Goal: Transaction & Acquisition: Purchase product/service

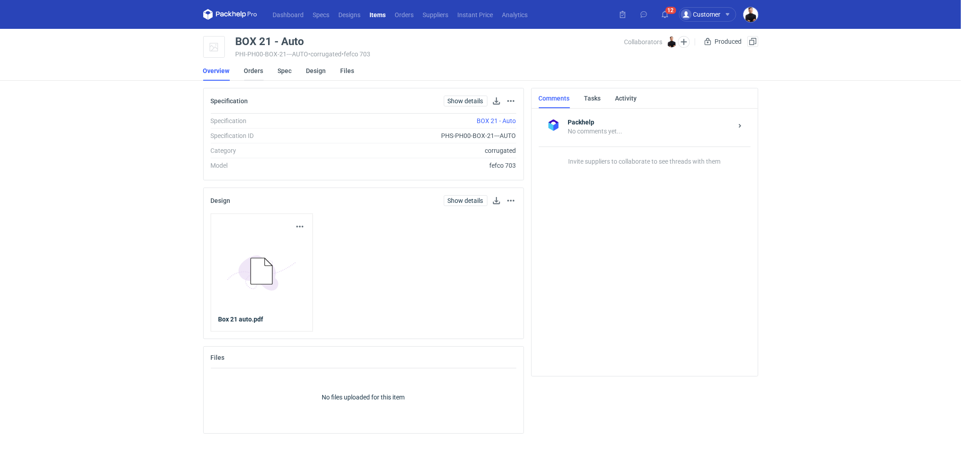
click at [257, 71] on link "Orders" at bounding box center [253, 71] width 19 height 20
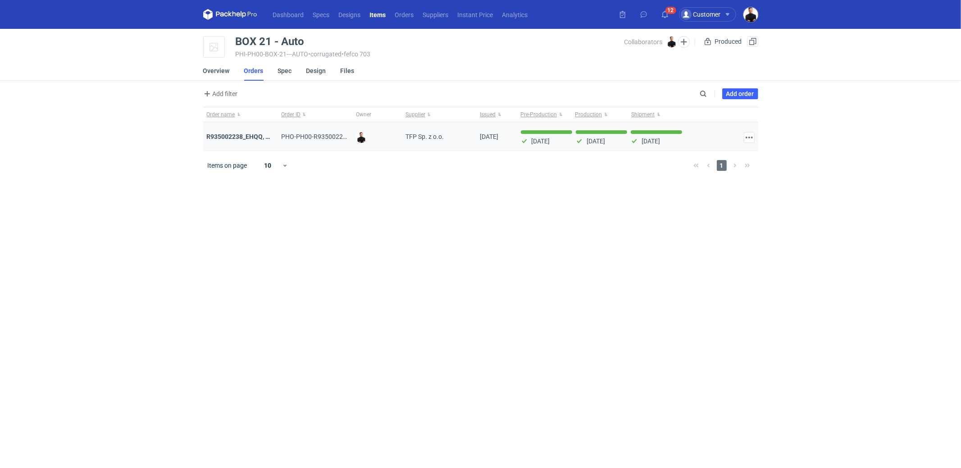
click at [243, 130] on div "R935002238_EHQQ, KYPE" at bounding box center [240, 136] width 75 height 29
click at [244, 134] on strong "R935002238_EHQQ, KYPE" at bounding box center [244, 136] width 75 height 7
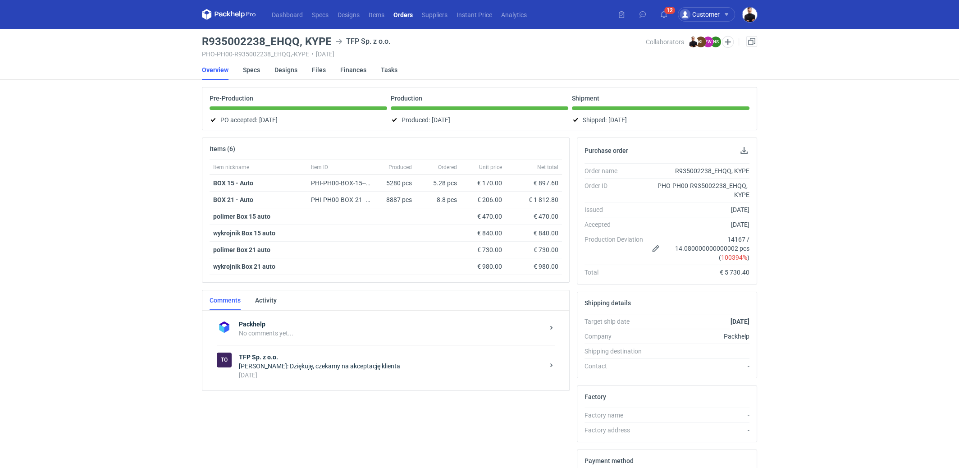
click at [331, 370] on div "16 days ago" at bounding box center [391, 374] width 305 height 9
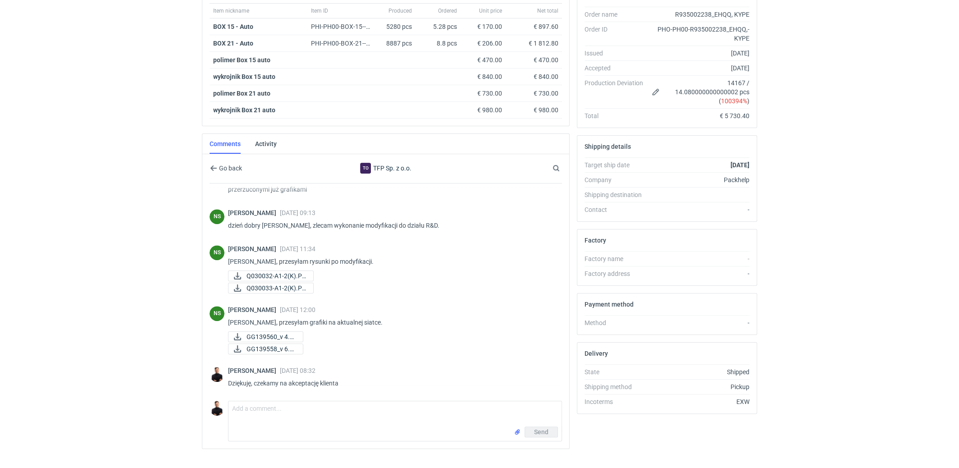
scroll to position [169, 0]
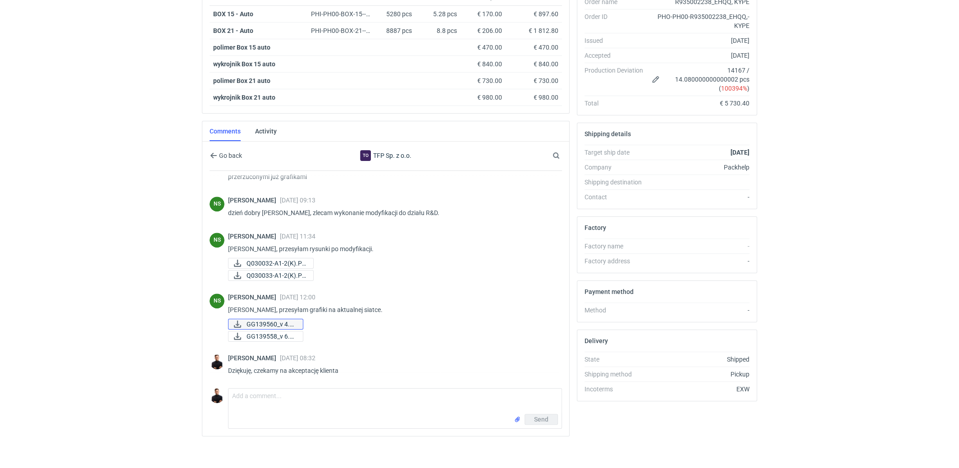
click at [249, 319] on span "GG139560_v 4.pdf" at bounding box center [270, 324] width 49 height 10
click at [255, 331] on span "GG139558_v 6.pdf" at bounding box center [270, 336] width 49 height 10
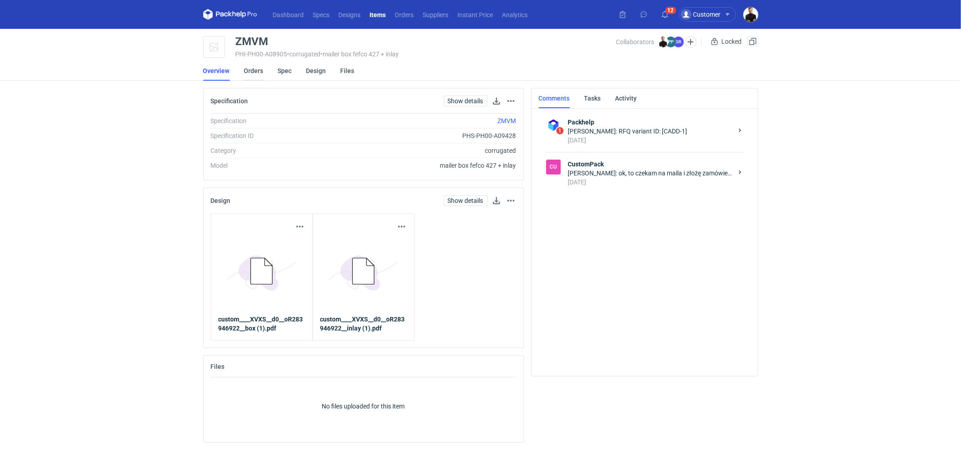
click at [261, 72] on link "Orders" at bounding box center [253, 71] width 19 height 20
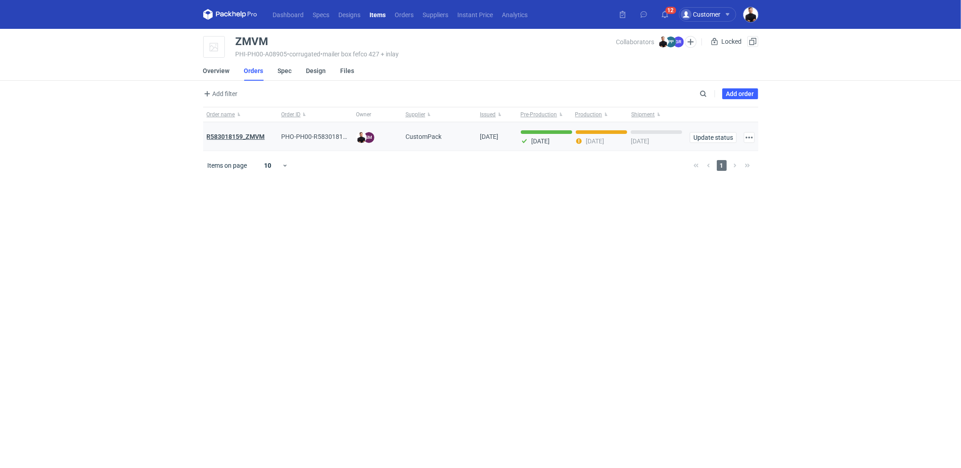
click at [241, 136] on strong "R583018159_ZMVM" at bounding box center [236, 136] width 58 height 7
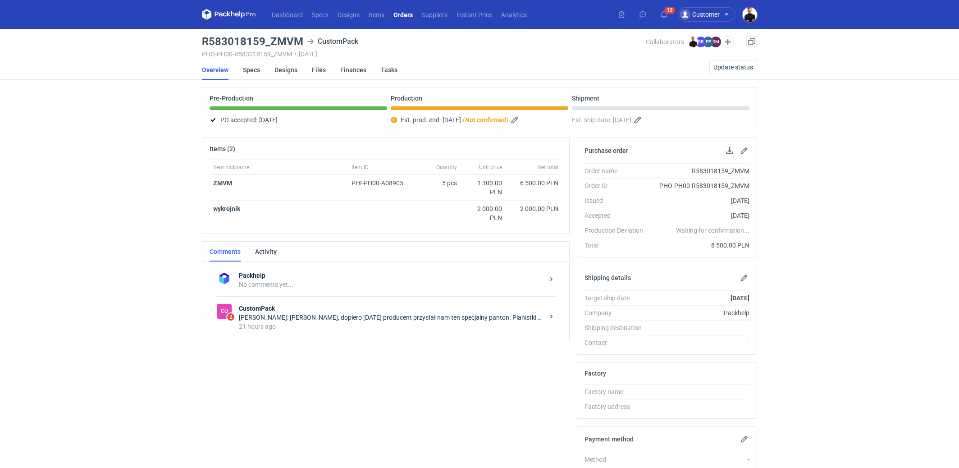
click at [391, 313] on div "Paweł Puch: Sebastian, dopiero dzisiaj producent przysłał nam ten specjalny pan…" at bounding box center [391, 317] width 305 height 9
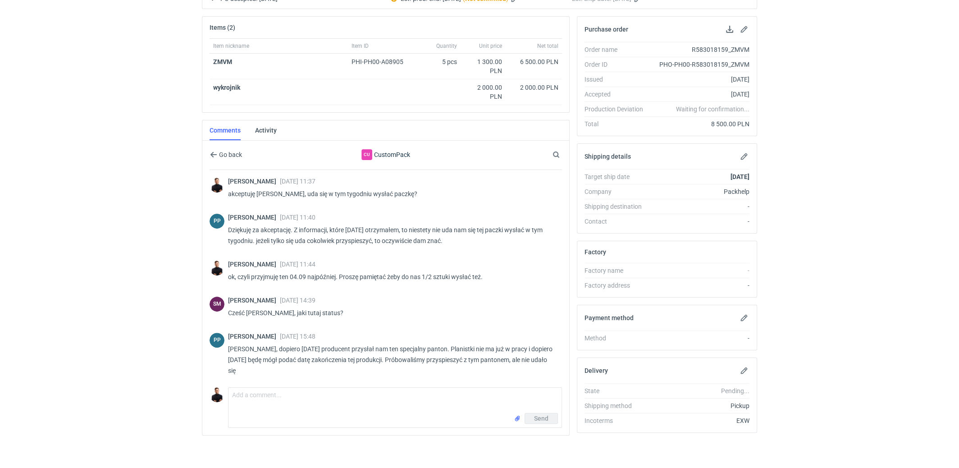
scroll to position [401, 0]
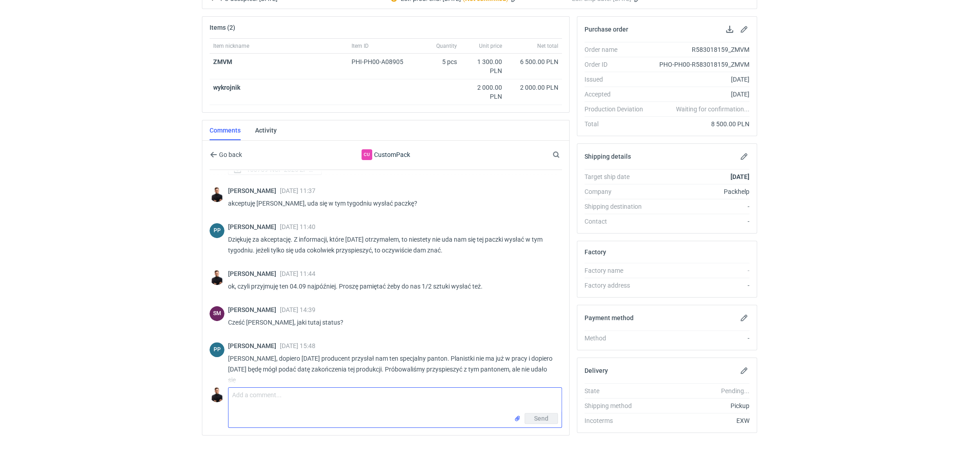
click at [346, 396] on textarea "Comment message" at bounding box center [394, 399] width 333 height 25
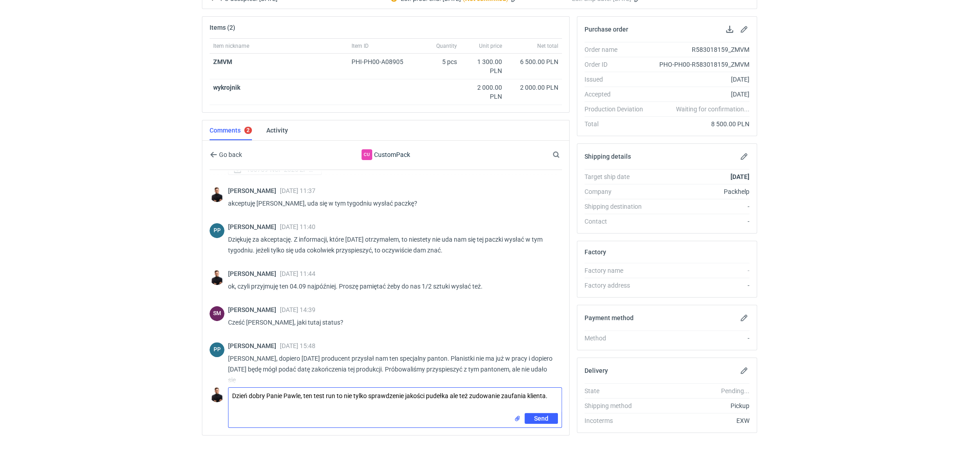
click at [474, 391] on textarea "Dzień dobry Panie Pawle, ten test run to nie tylko sprawdzenie jakości pudełka …" at bounding box center [394, 399] width 333 height 25
click at [554, 391] on textarea "Dzień dobry Panie Pawle, ten test run to nie tylko sprawdzenie jakości pudełka …" at bounding box center [394, 399] width 333 height 25
type textarea "Dzień dobry Panie Pawle, ten test run to nie tylko sprawdzenie jakości pudełka …"
click at [548, 415] on span "Send" at bounding box center [541, 418] width 14 height 6
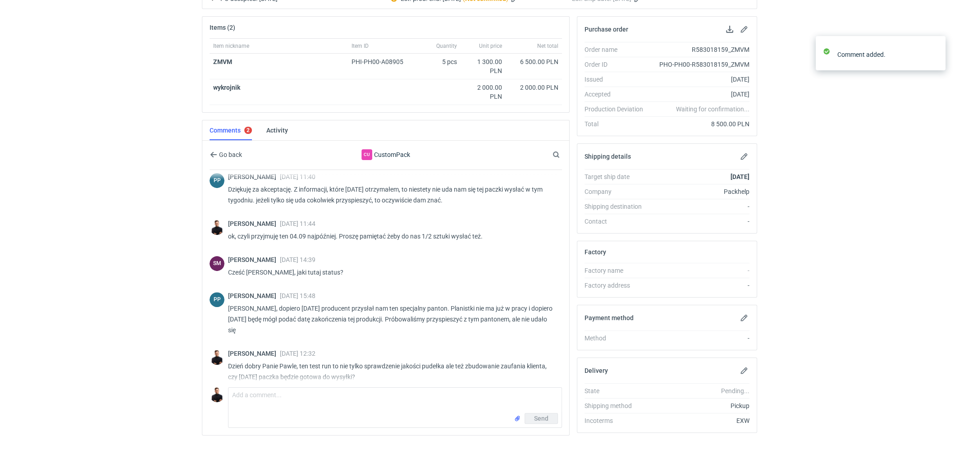
scroll to position [448, 0]
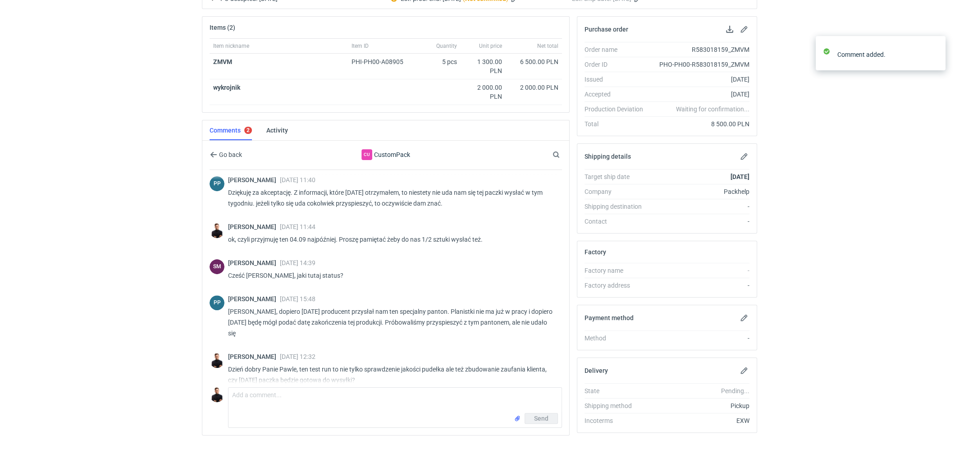
click at [306, 266] on div "Sebastian Markut 02 Sep 2025 14:39 Cześć Paweł, jaki tutaj status?" at bounding box center [391, 271] width 327 height 25
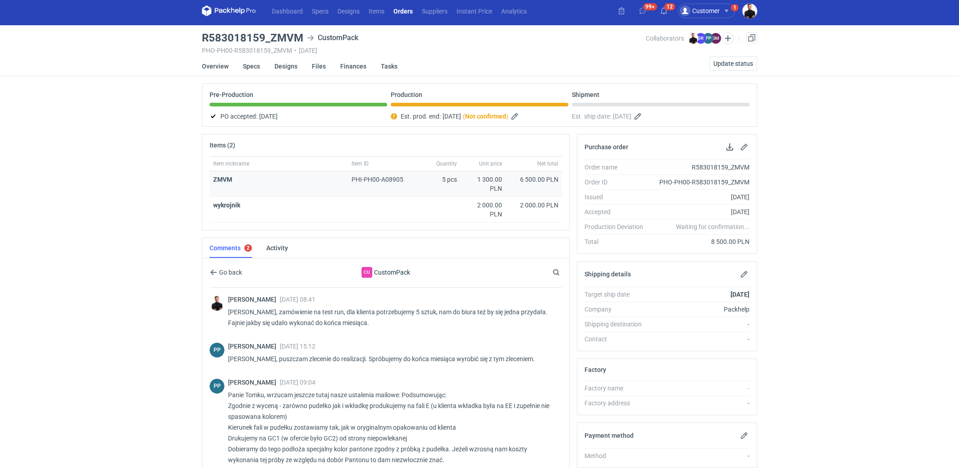
scroll to position [0, 0]
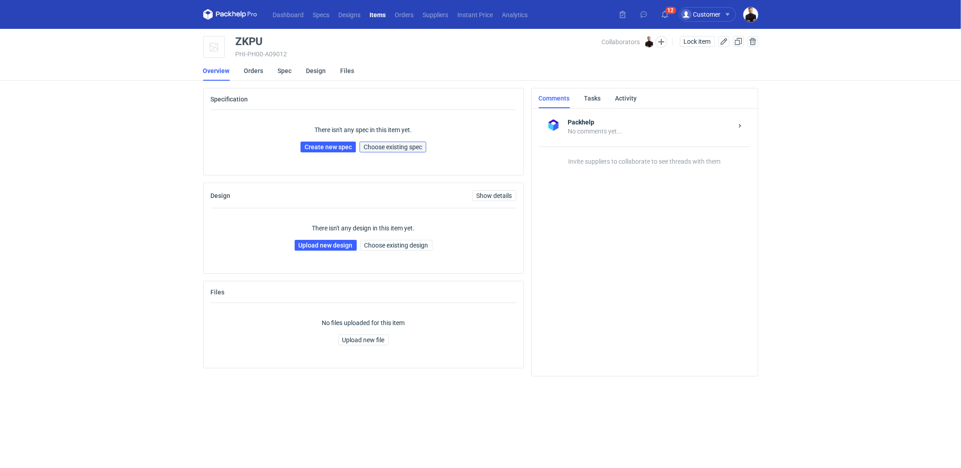
click at [400, 150] on button "Choose existing spec" at bounding box center [392, 146] width 67 height 11
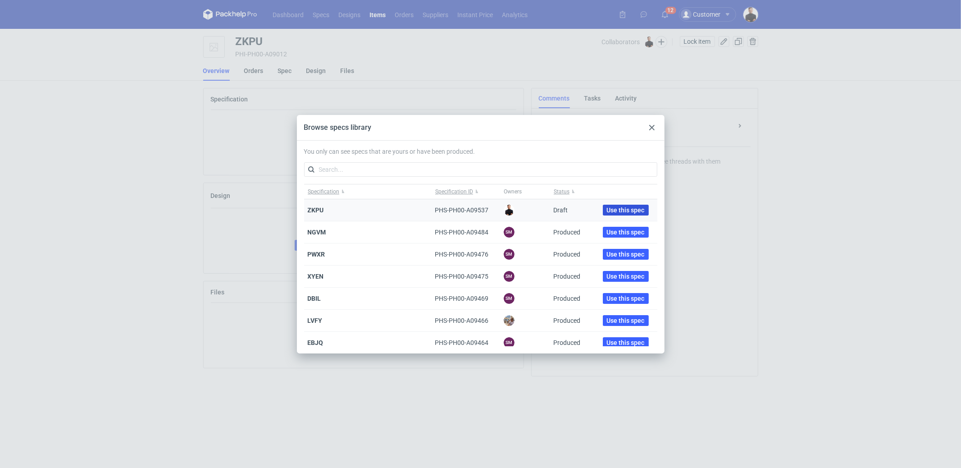
click at [620, 208] on span "Use this spec" at bounding box center [626, 210] width 38 height 6
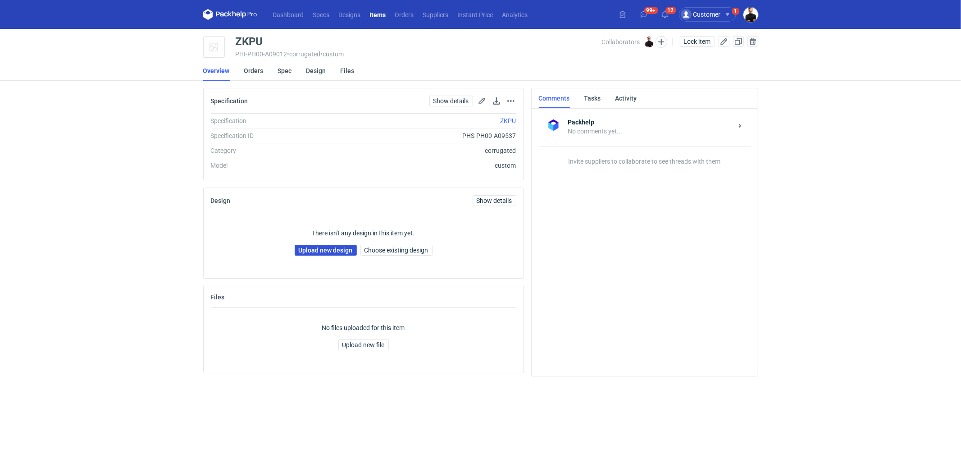
click at [316, 247] on link "Upload new design" at bounding box center [326, 250] width 62 height 11
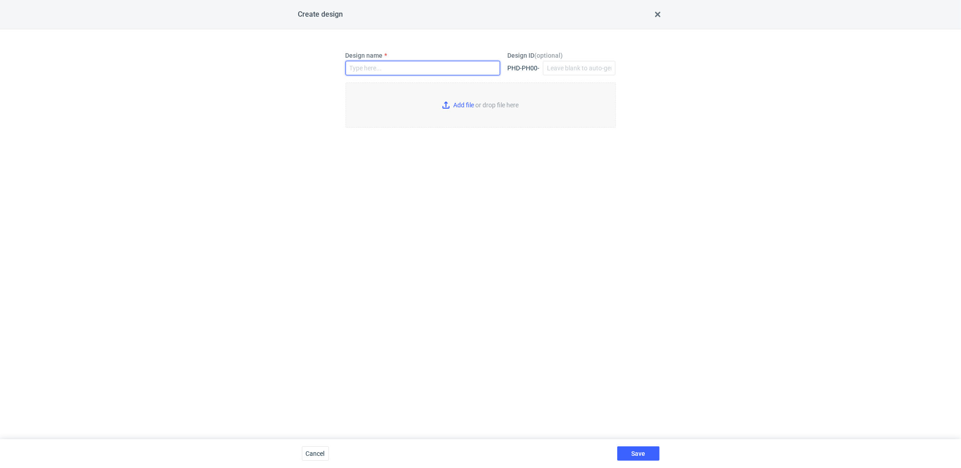
click at [445, 69] on input "Design name" at bounding box center [423, 68] width 155 height 14
click at [402, 62] on input "ZKPU" at bounding box center [423, 68] width 155 height 14
type input "ZKPU"
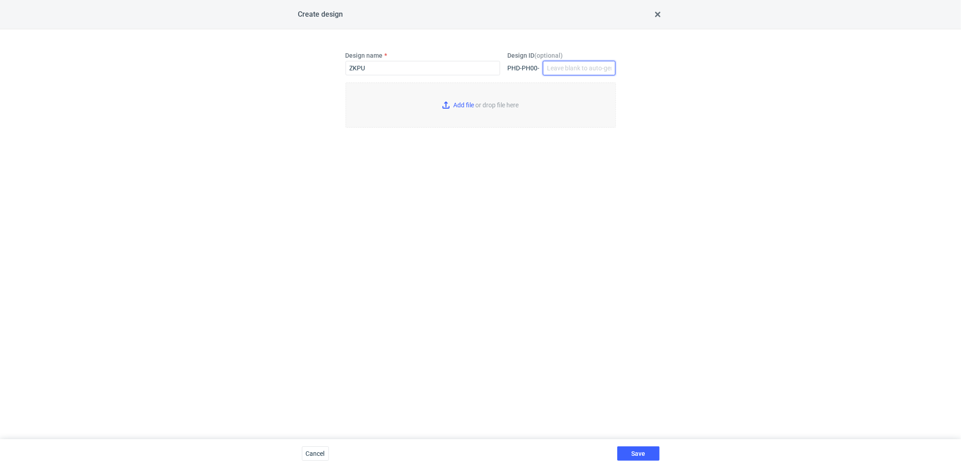
click at [555, 69] on input "Design ID ( optional )" at bounding box center [579, 68] width 73 height 14
paste input "ZKPU"
type input "ZKPU"
click at [455, 105] on input "Add file or drop file here" at bounding box center [481, 104] width 270 height 45
type input "C:\fakepath\KT 732_15403_G_V2.pdf"
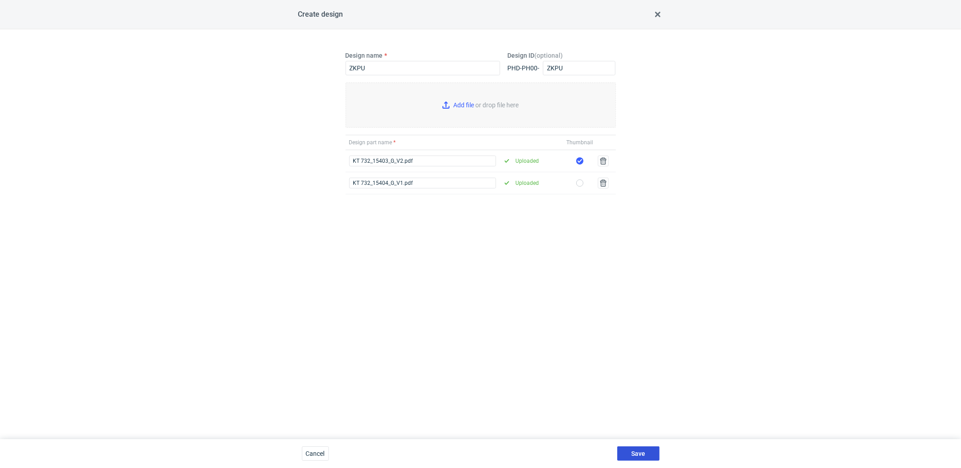
click at [633, 456] on span "Save" at bounding box center [638, 453] width 14 height 6
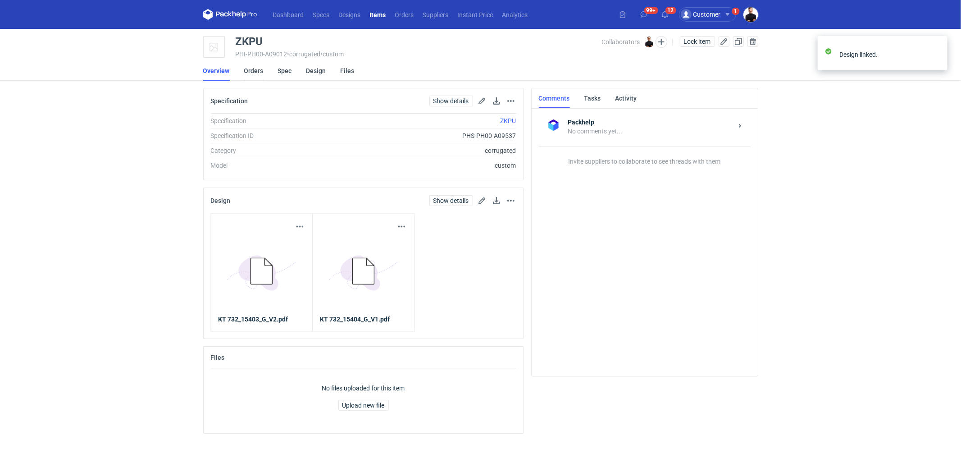
click at [249, 72] on link "Orders" at bounding box center [253, 71] width 19 height 20
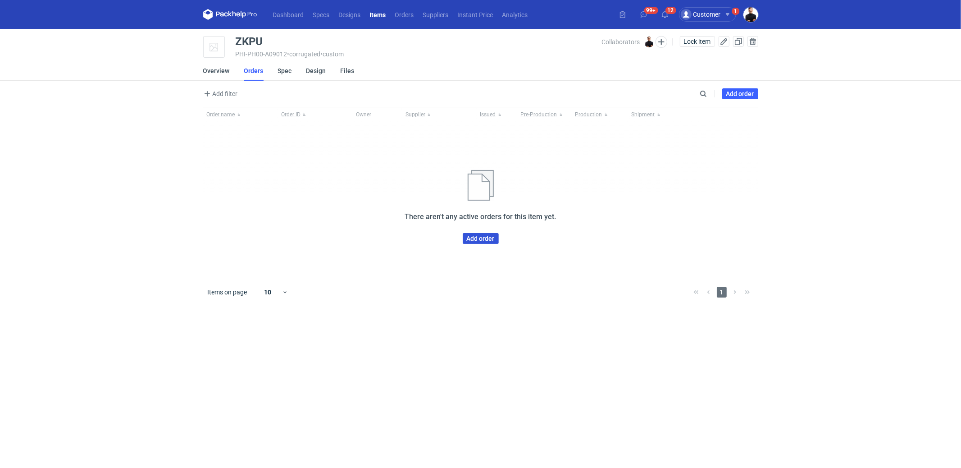
click at [477, 241] on link "Add order" at bounding box center [481, 238] width 36 height 11
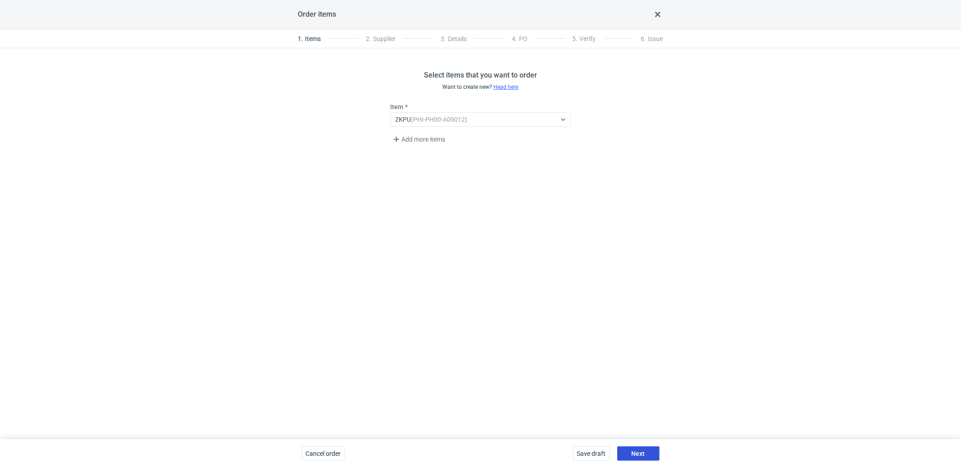
click at [639, 452] on span "Next" at bounding box center [639, 453] width 14 height 6
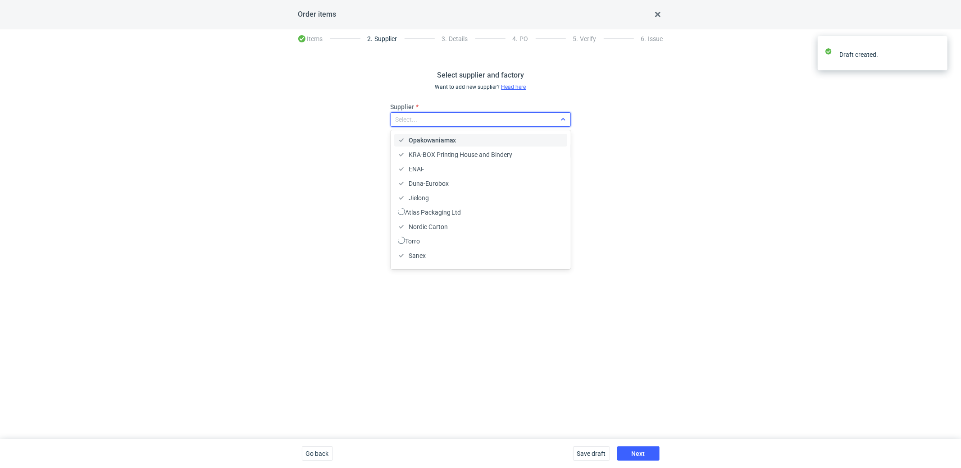
click at [438, 114] on div "Select..." at bounding box center [473, 119] width 165 height 13
type input "ada"
click at [429, 139] on span "Adams Packaging" at bounding box center [434, 140] width 51 height 9
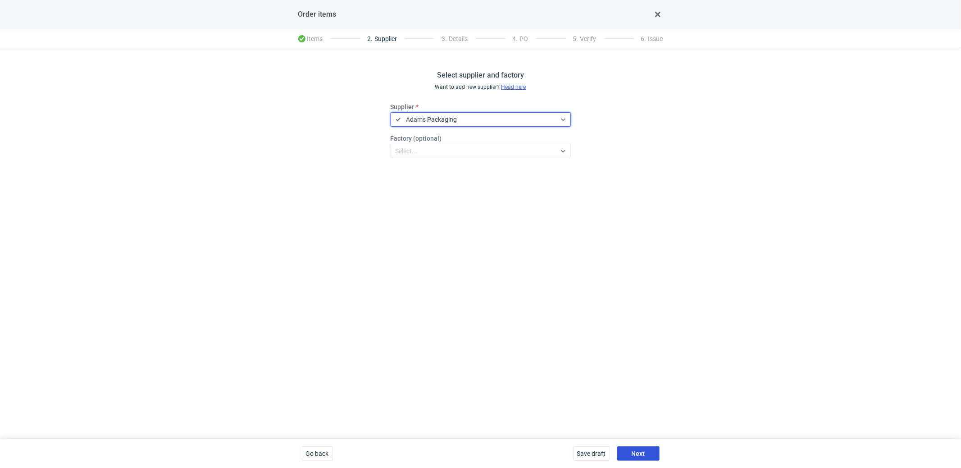
click at [629, 457] on button "Next" at bounding box center [638, 453] width 42 height 14
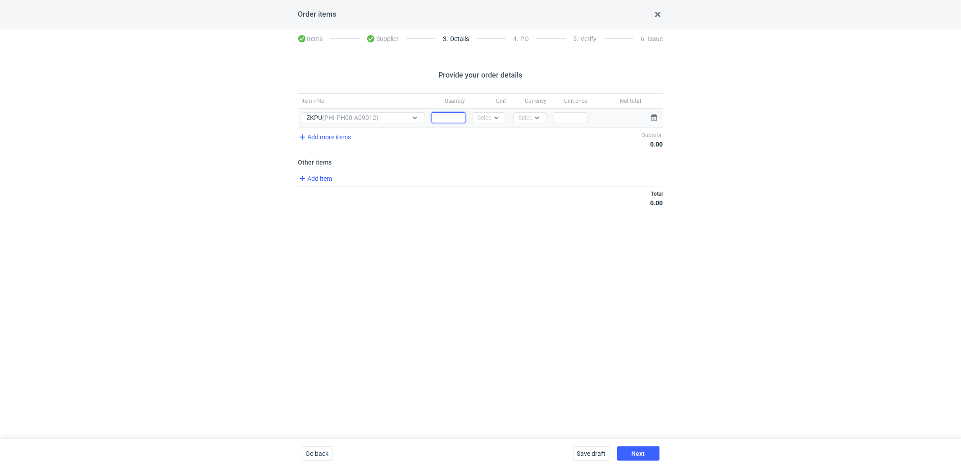
click at [451, 121] on input "Quantity" at bounding box center [448, 117] width 33 height 11
type input "6500"
type input "pc"
type input "pln"
type input "3.58"
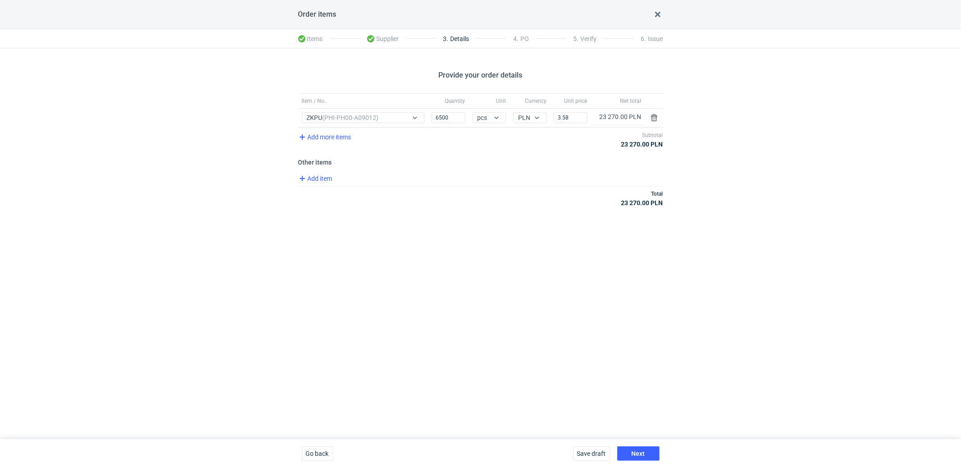
click at [464, 220] on div "Provide your order details Item / No. Quantity Unit Currency Unit price Net tot…" at bounding box center [480, 243] width 961 height 391
click at [323, 174] on span "Add item" at bounding box center [315, 178] width 36 height 11
click at [323, 211] on span "Add item" at bounding box center [315, 216] width 36 height 11
click at [326, 236] on span "Add item" at bounding box center [315, 234] width 36 height 11
click at [325, 249] on span "Add item" at bounding box center [315, 253] width 36 height 11
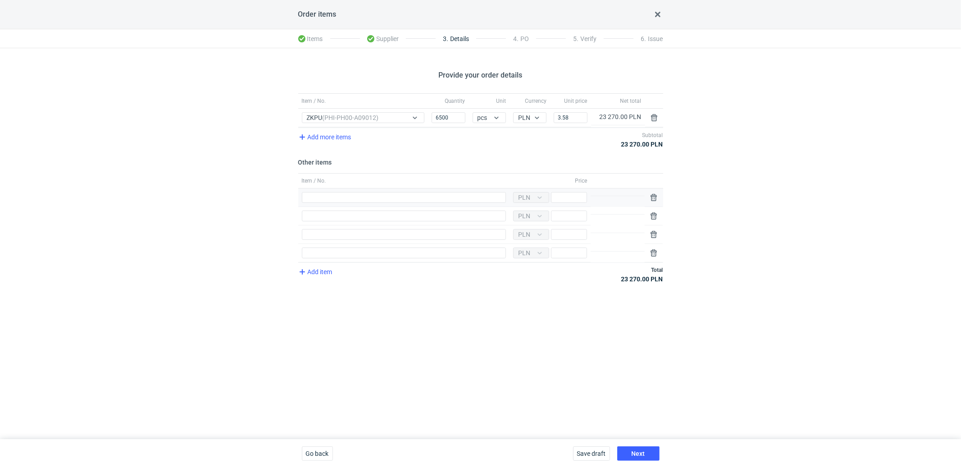
click at [349, 189] on div "Item / No." at bounding box center [403, 197] width 211 height 18
click at [349, 199] on input "Item / No." at bounding box center [404, 197] width 204 height 11
type input "wykrojnik opakowanie"
type input "2470"
type input "klisza opakowanie"
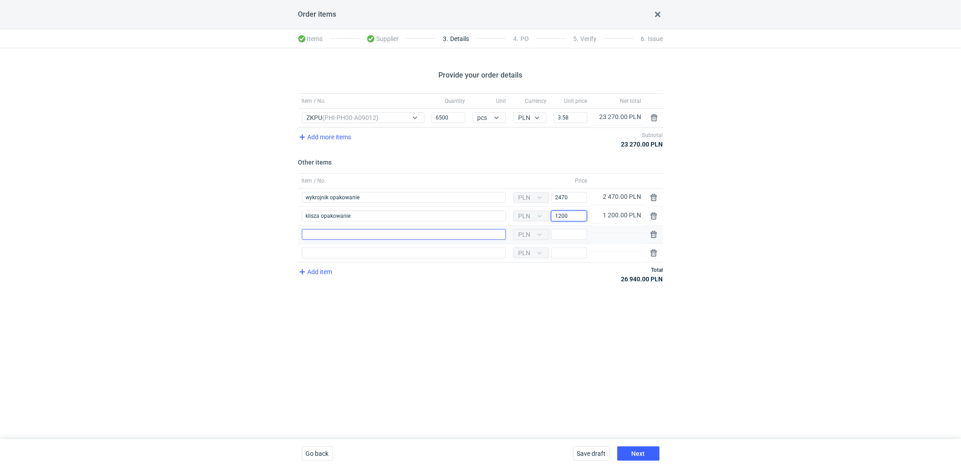
type input "1200"
click at [340, 233] on input "Item / No." at bounding box center [404, 234] width 204 height 11
type input "wykrojnik wkładka"
type input "2990"
type input "klisza wkładka"
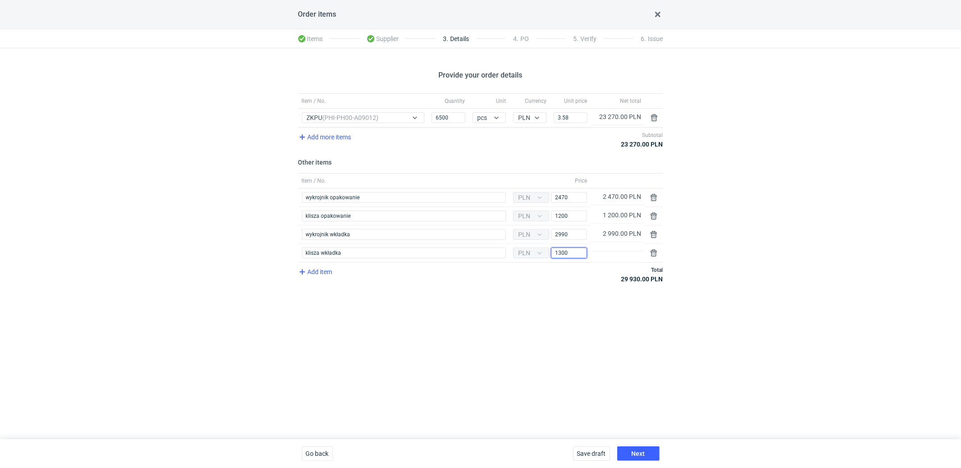
type input "1300"
click at [635, 455] on span "Next" at bounding box center [639, 453] width 14 height 6
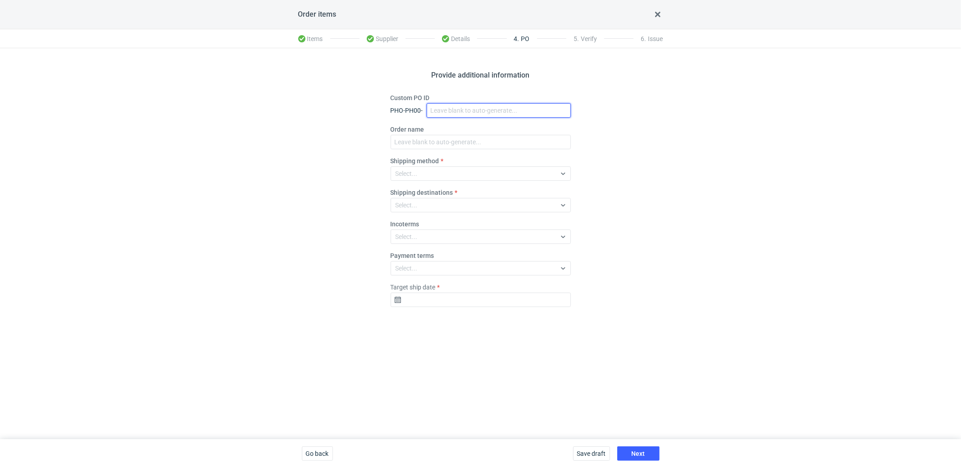
click at [467, 113] on input "Custom PO ID" at bounding box center [499, 110] width 144 height 14
paste input "R029338420"
type input "R029338420_ZKPU"
click at [491, 111] on input "R029338420_ZKPU" at bounding box center [499, 110] width 144 height 14
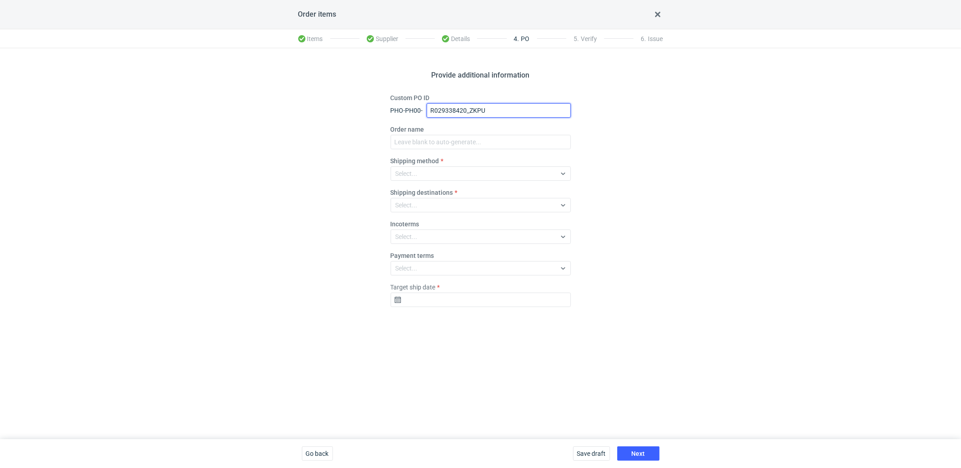
click at [491, 111] on input "R029338420_ZKPU" at bounding box center [499, 110] width 144 height 14
click at [479, 138] on input "Order name" at bounding box center [481, 142] width 180 height 14
paste input "R029338420_ZKPU"
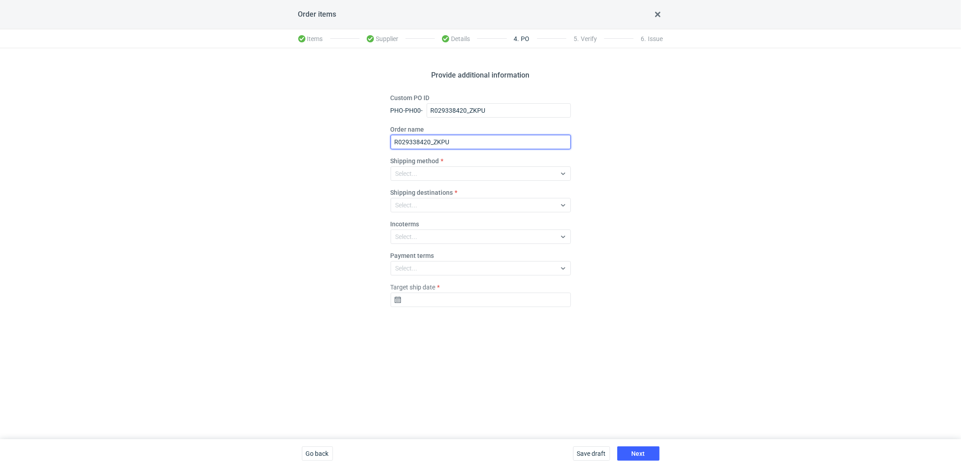
type input "R029338420_ZKPU"
drag, startPoint x: 415, startPoint y: 160, endPoint x: 417, endPoint y: 173, distance: 12.8
click at [415, 160] on label "Shipping method" at bounding box center [415, 160] width 49 height 9
click at [417, 174] on div "Select..." at bounding box center [473, 173] width 165 height 13
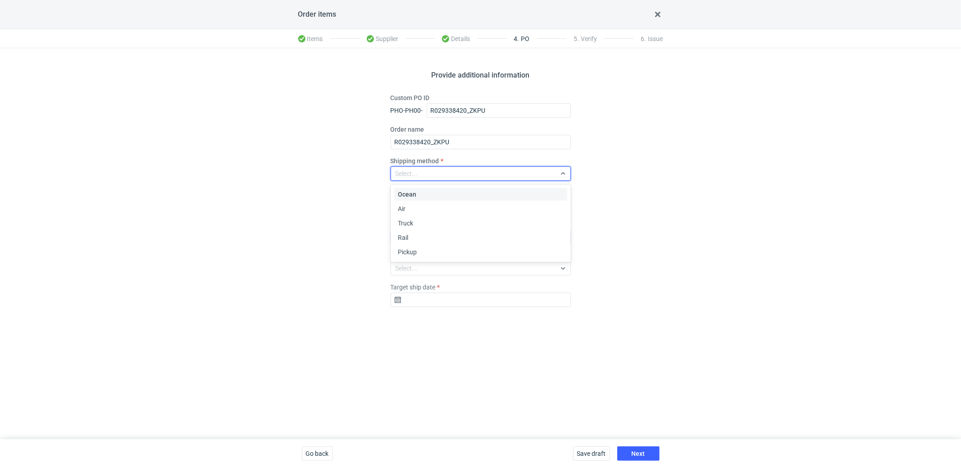
drag, startPoint x: 404, startPoint y: 249, endPoint x: 407, endPoint y: 242, distance: 7.5
click at [404, 249] on span "Pickup" at bounding box center [407, 251] width 19 height 9
click at [413, 201] on div "Select..." at bounding box center [407, 204] width 22 height 9
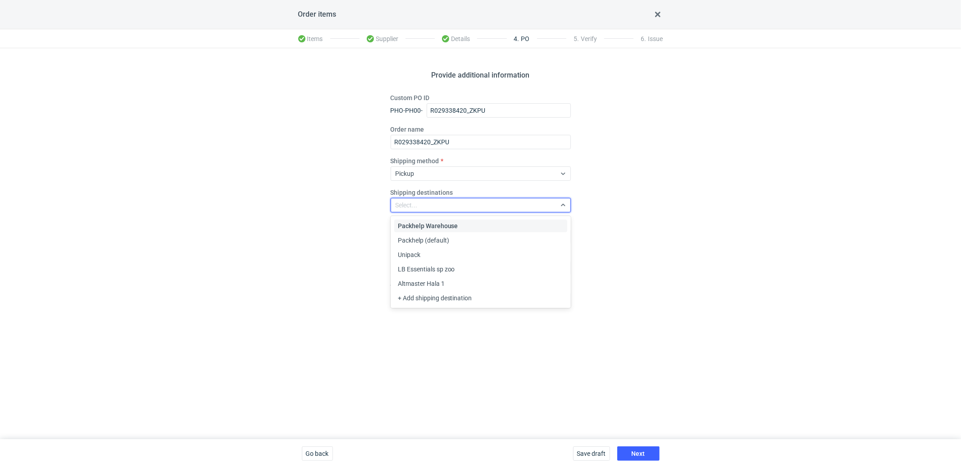
click at [282, 191] on div "Provide additional information Custom PO ID PHO-PH00- R029338420_ZKPU Order nam…" at bounding box center [480, 243] width 961 height 391
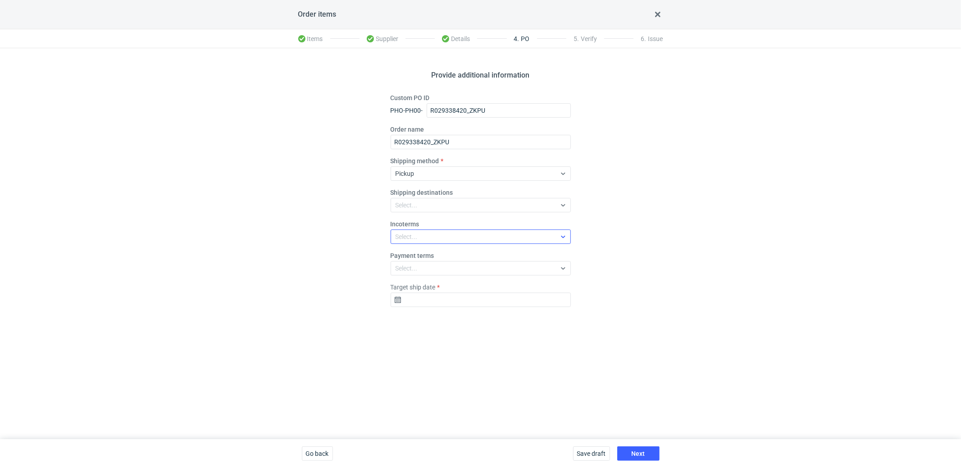
click at [415, 232] on div "Select..." at bounding box center [407, 236] width 22 height 9
click at [412, 97] on div "EXW" at bounding box center [481, 96] width 166 height 9
click at [430, 302] on input "Target ship date" at bounding box center [481, 299] width 180 height 14
drag, startPoint x: 467, startPoint y: 255, endPoint x: 467, endPoint y: 264, distance: 9.0
click at [467, 255] on button "23" at bounding box center [466, 250] width 14 height 14
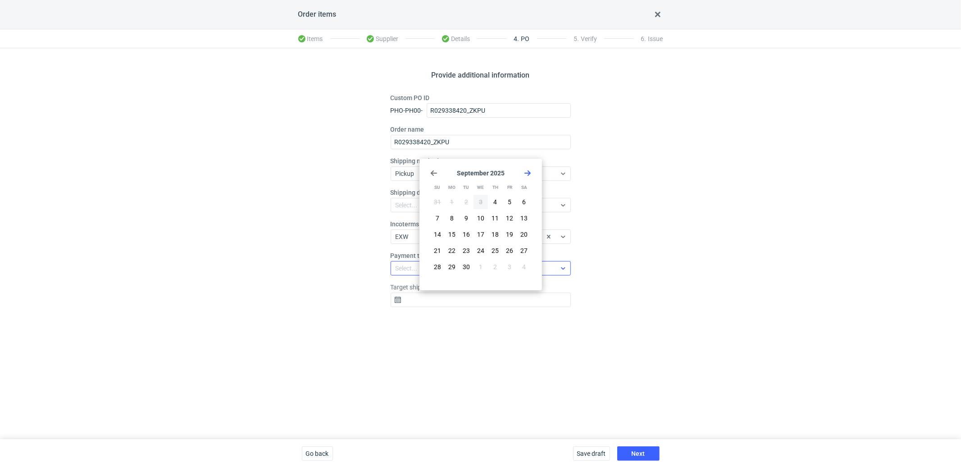
type input "[DATE]"
click at [660, 464] on div "Save draft Next" at bounding box center [616, 453] width 94 height 29
click at [642, 456] on span "Next" at bounding box center [639, 453] width 14 height 6
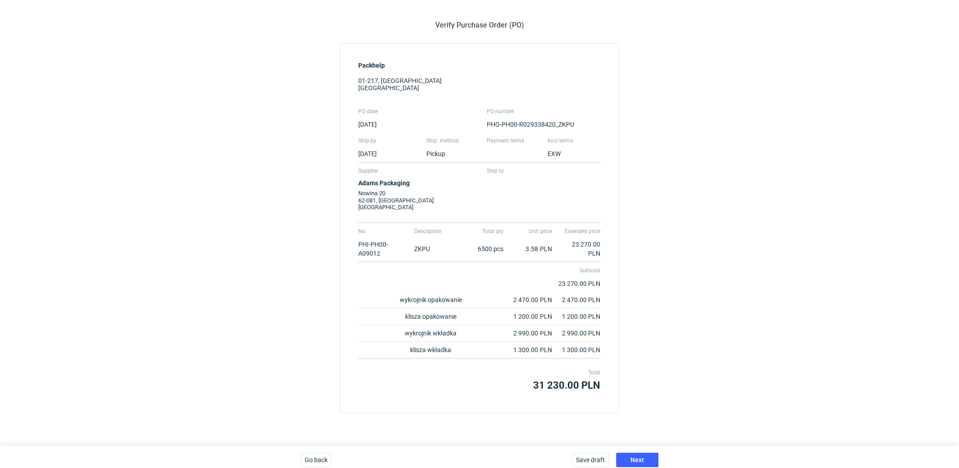
scroll to position [55, 0]
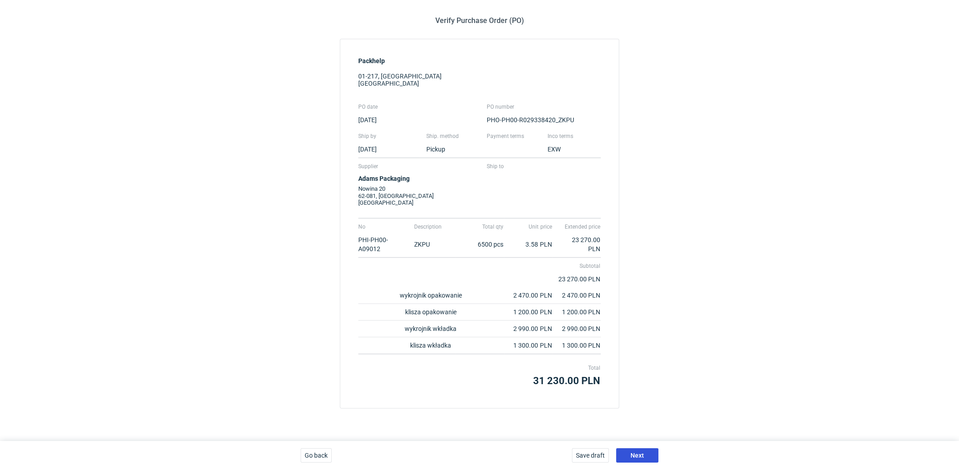
click at [644, 452] on button "Next" at bounding box center [637, 455] width 42 height 14
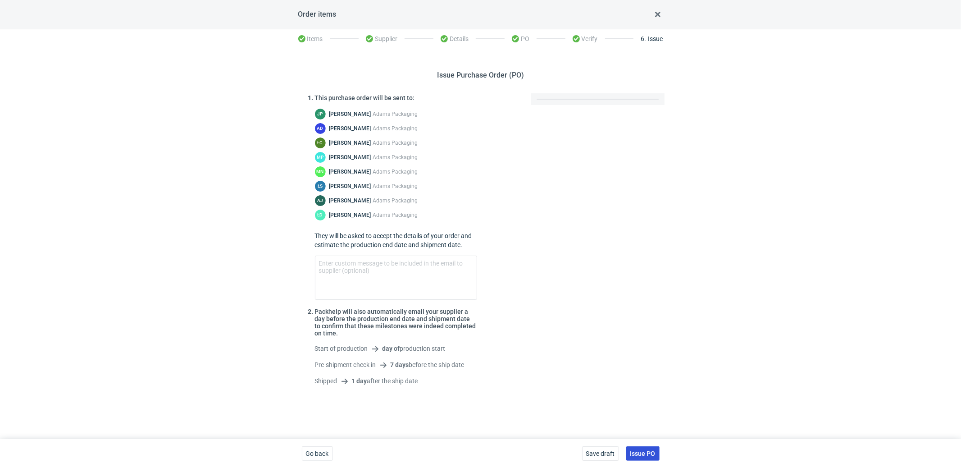
click at [641, 446] on button "Issue PO" at bounding box center [642, 453] width 33 height 14
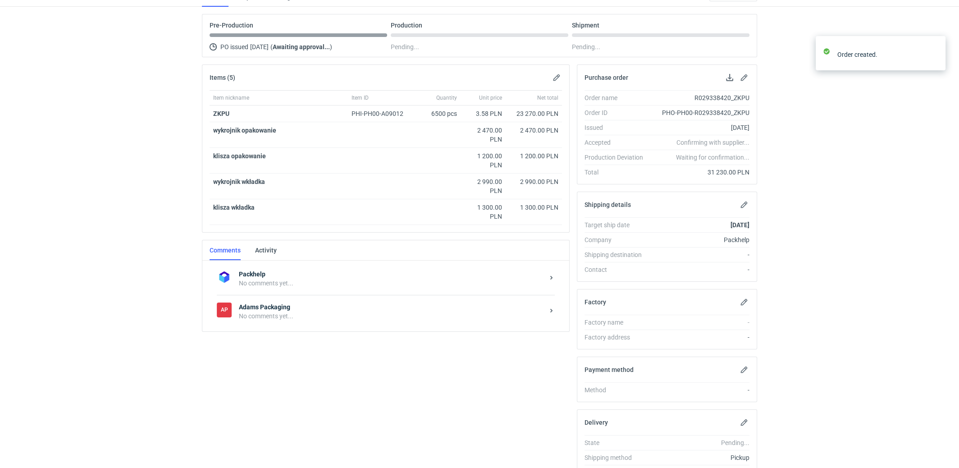
scroll to position [85, 0]
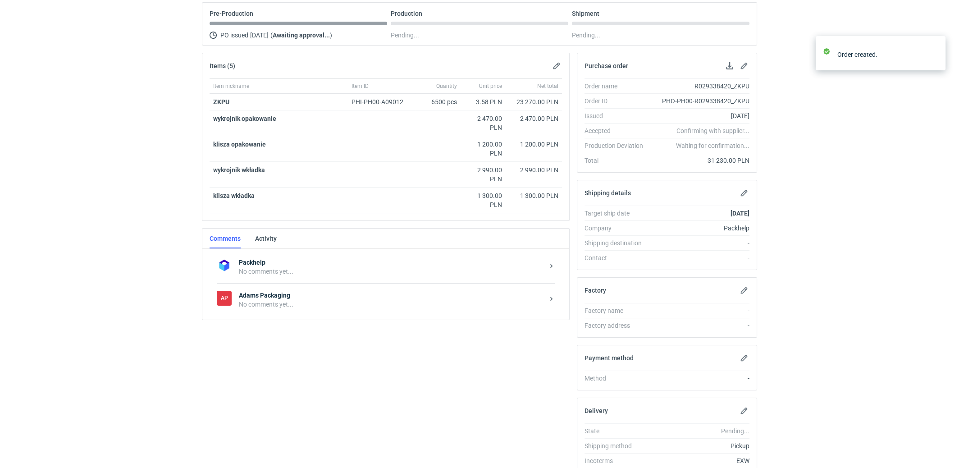
click at [293, 303] on div "No comments yet..." at bounding box center [391, 304] width 305 height 9
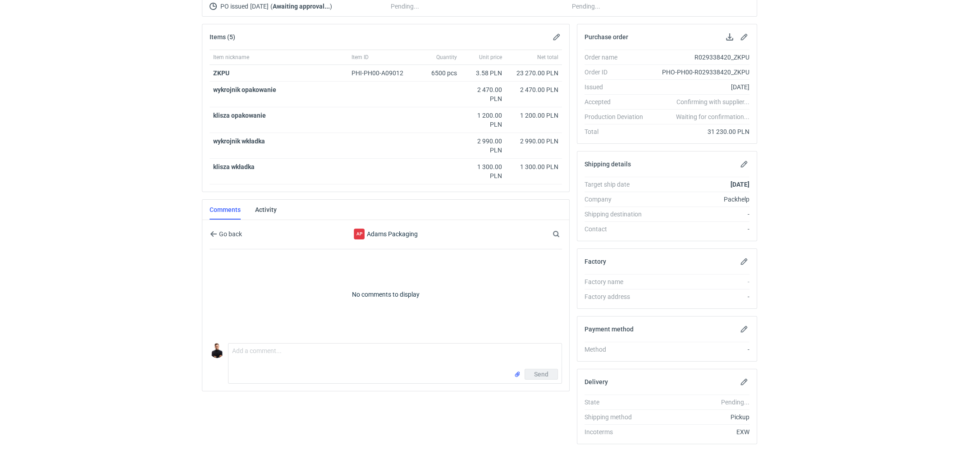
scroll to position [120, 0]
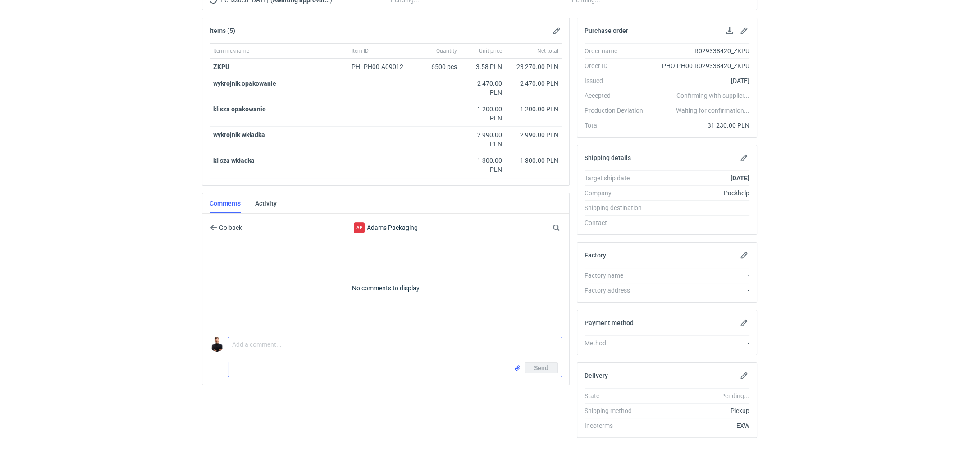
click at [279, 353] on textarea "Comment message" at bounding box center [394, 349] width 333 height 25
drag, startPoint x: 425, startPoint y: 339, endPoint x: 541, endPoint y: 344, distance: 115.9
click at [541, 344] on textarea "Dzień dobry, zamówienie na opakowania na kalendarze, bardzo ważny jest klej do …" at bounding box center [394, 349] width 333 height 25
click at [542, 337] on textarea "Dzień dobry, zamówienie na opakowania na kalendarze, bardzo ważna jest jakoś kl…" at bounding box center [394, 349] width 333 height 25
click at [538, 338] on textarea "Dzień dobry, zamówienie na opakowania na kalendarze, bardzo ważna jest jakoś kl…" at bounding box center [394, 349] width 333 height 25
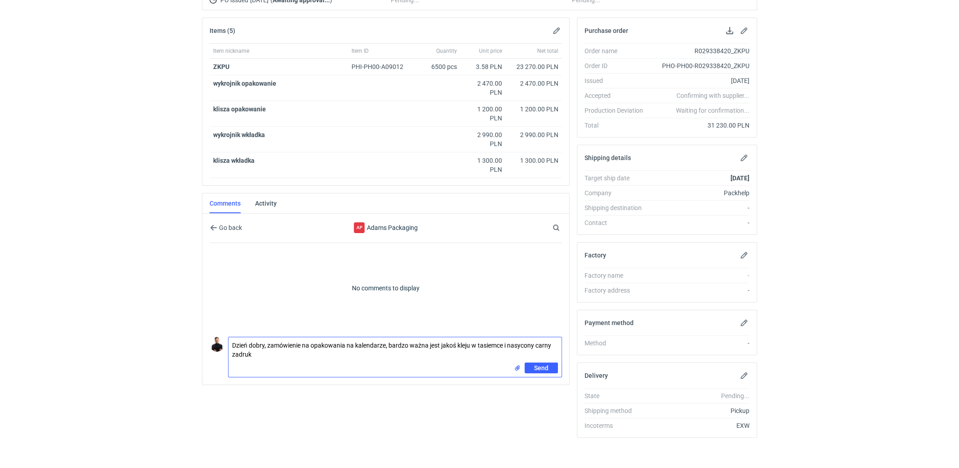
click at [539, 338] on textarea "Dzień dobry, zamówienie na opakowania na kalendarze, bardzo ważna jest jakoś kl…" at bounding box center [394, 349] width 333 height 25
click at [296, 354] on textarea "Dzień dobry, zamówienie na opakowania na kalendarze, bardzo ważna jest jakoś kl…" at bounding box center [394, 349] width 333 height 25
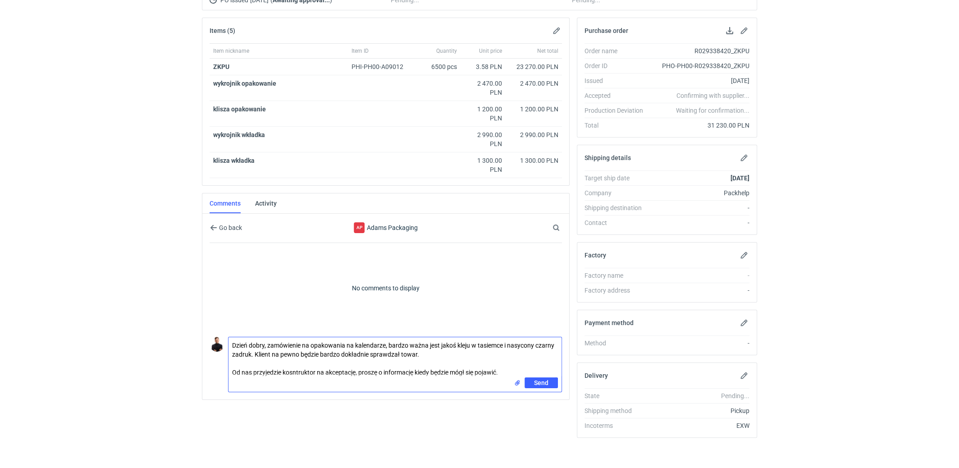
click at [292, 366] on textarea "Dzień dobry, zamówienie na opakowania na kalendarze, bardzo ważna jest jakoś kl…" at bounding box center [394, 357] width 333 height 40
click at [514, 366] on textarea "Dzień dobry, zamówienie na opakowania na kalendarze, bardzo ważna jest jakoś kl…" at bounding box center [394, 357] width 333 height 40
type textarea "Dzień dobry, zamówienie na opakowania na kalendarze, bardzo ważna jest jakoś kl…"
